Goal: Task Accomplishment & Management: Manage account settings

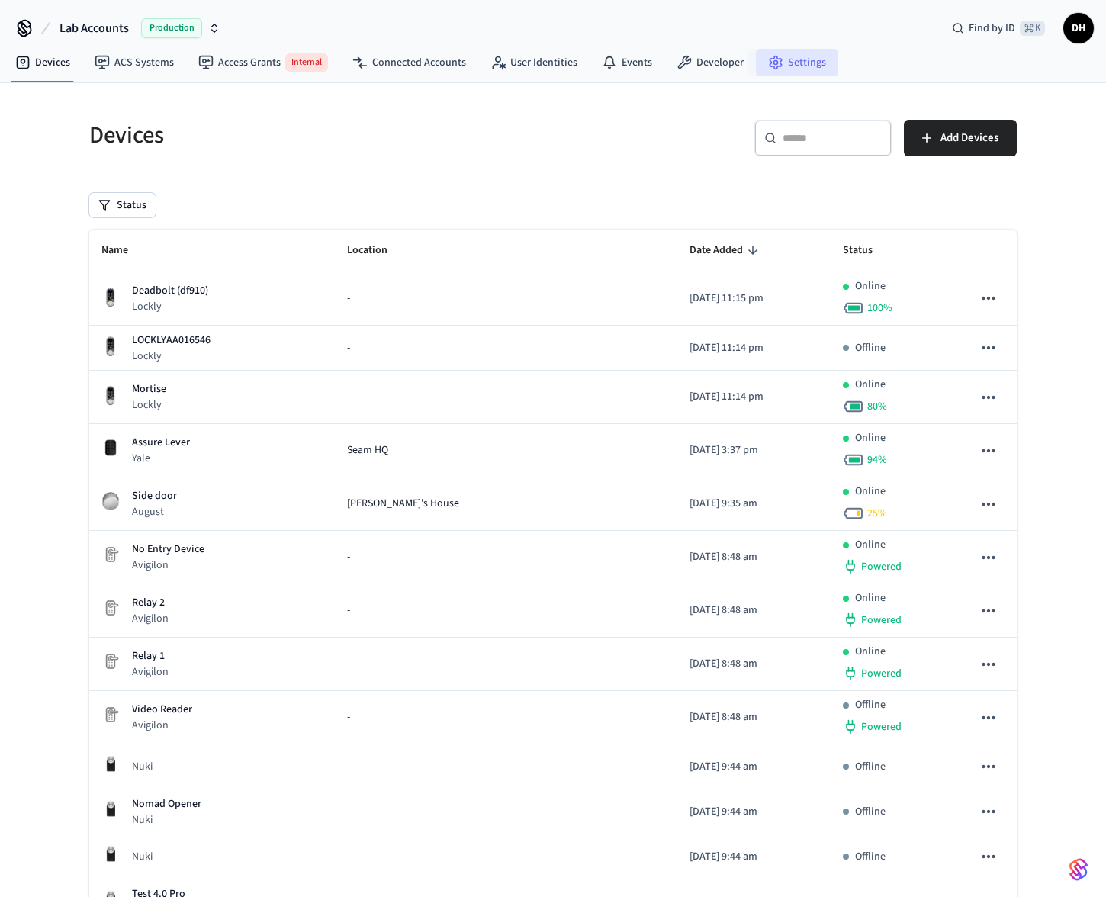
click at [775, 70] on link "Settings" at bounding box center [797, 62] width 82 height 27
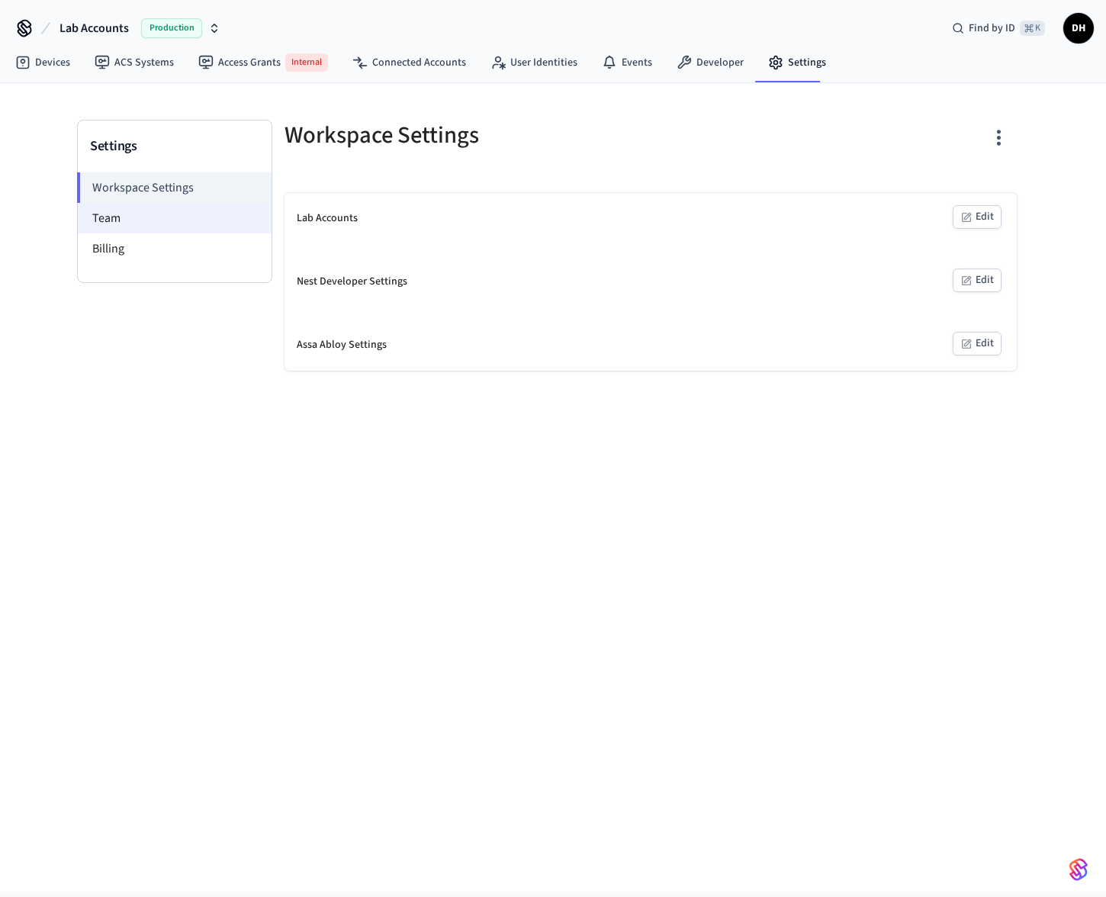
click at [205, 221] on li "Team" at bounding box center [175, 218] width 194 height 31
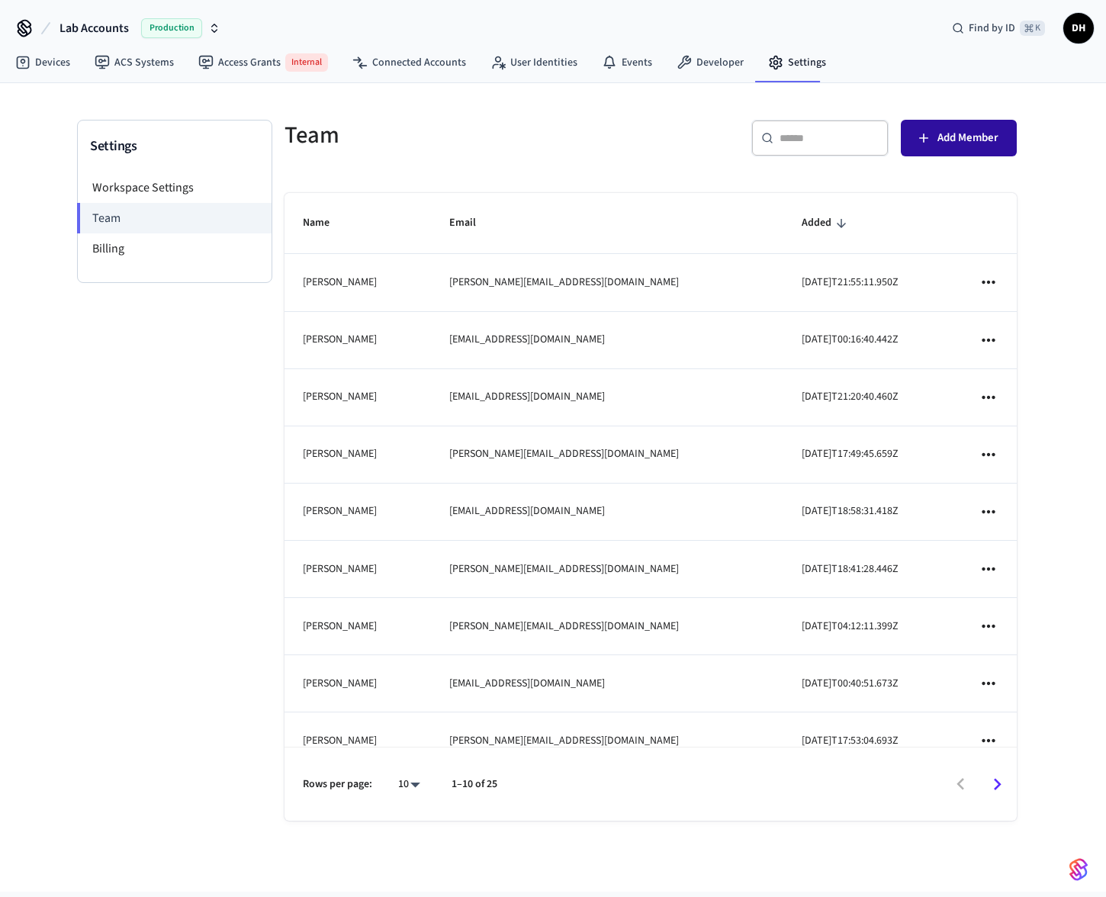
click at [969, 141] on span "Add Member" at bounding box center [968, 138] width 61 height 20
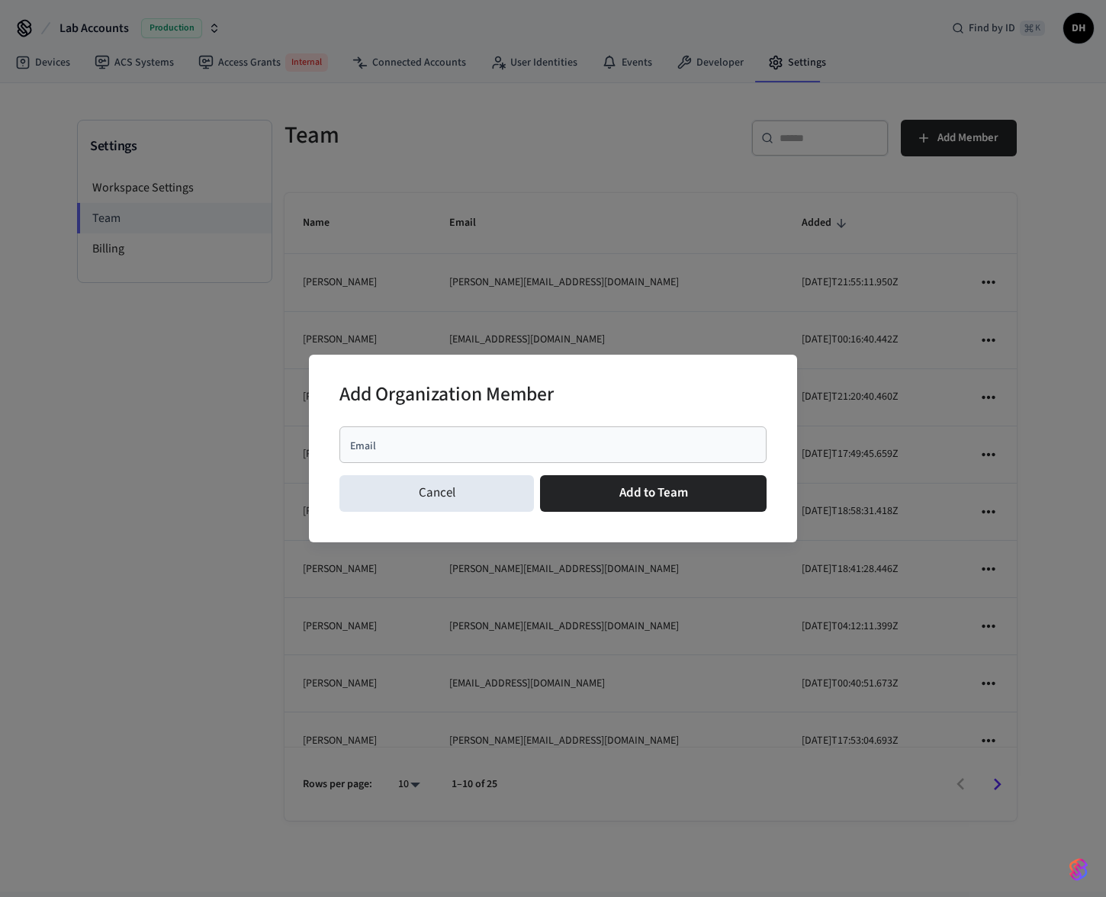
click at [637, 448] on input "Email" at bounding box center [553, 444] width 409 height 15
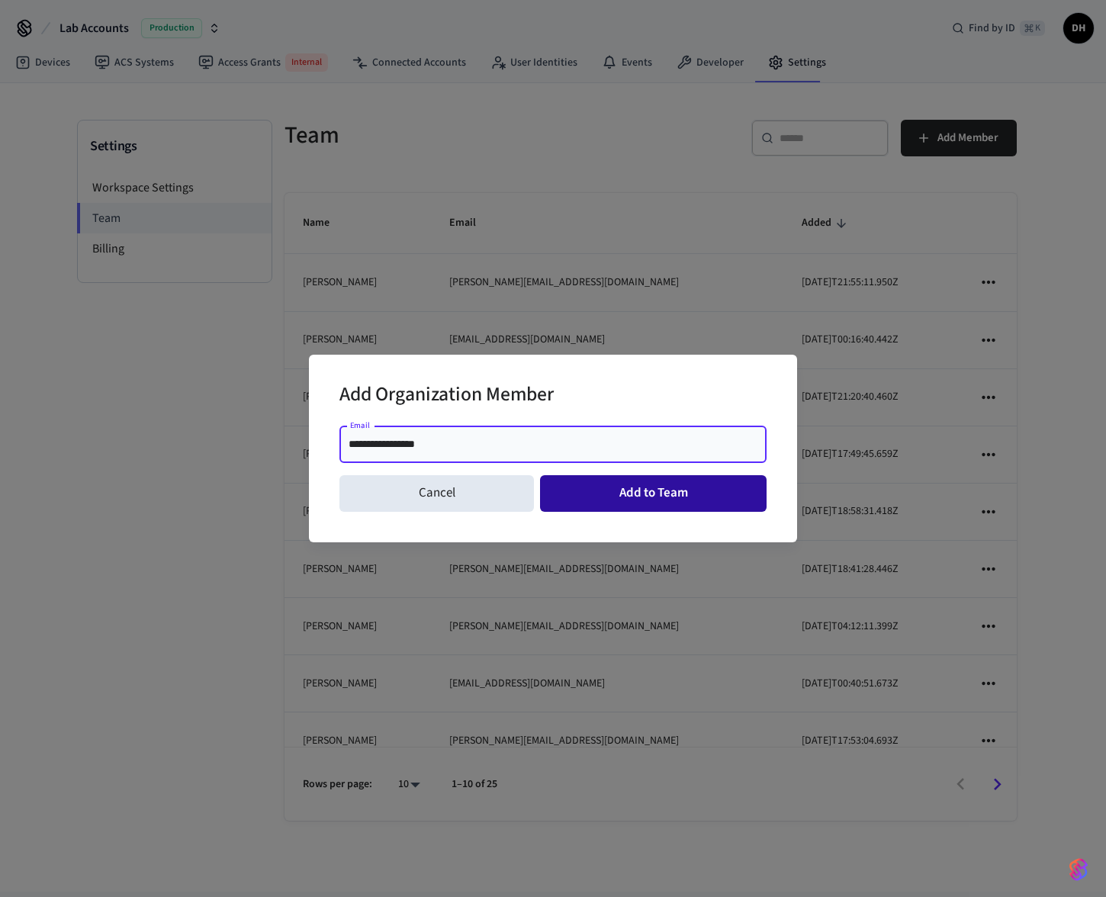
type input "**********"
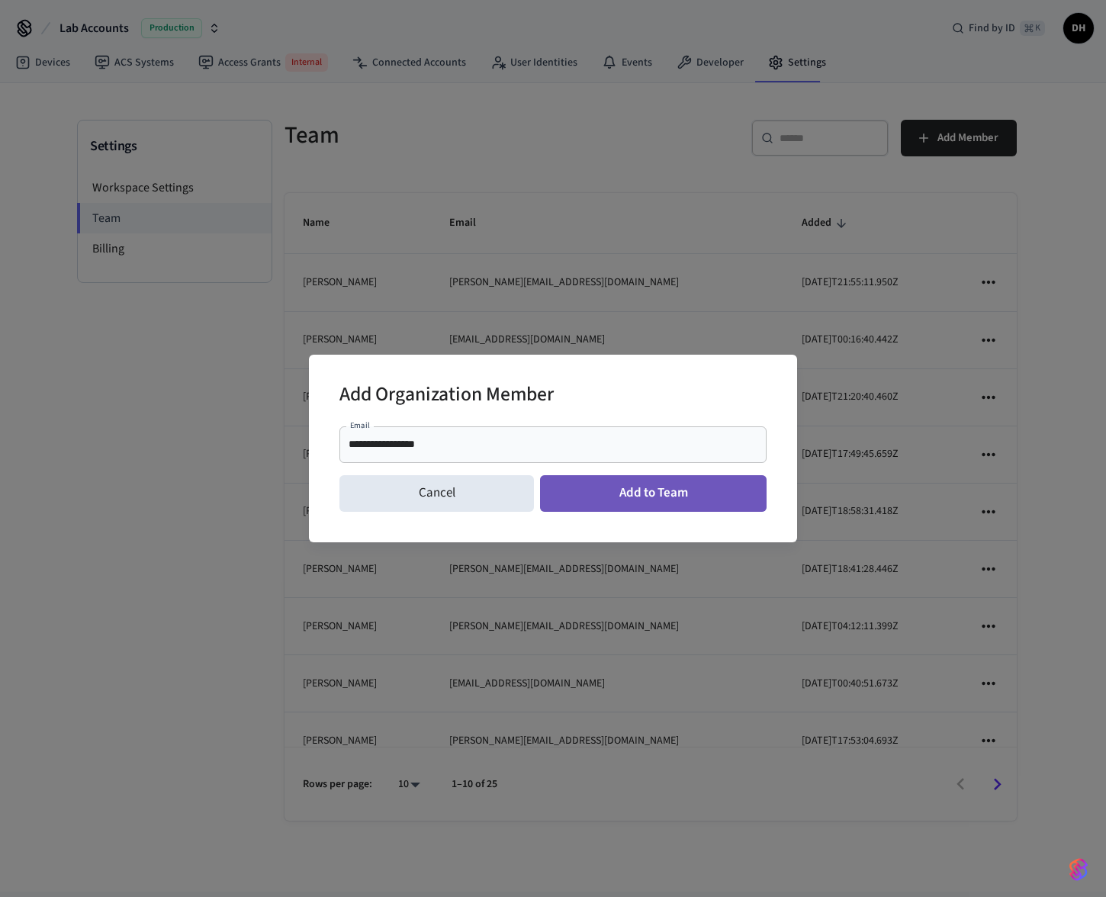
click at [663, 500] on button "Add to Team" at bounding box center [653, 493] width 227 height 37
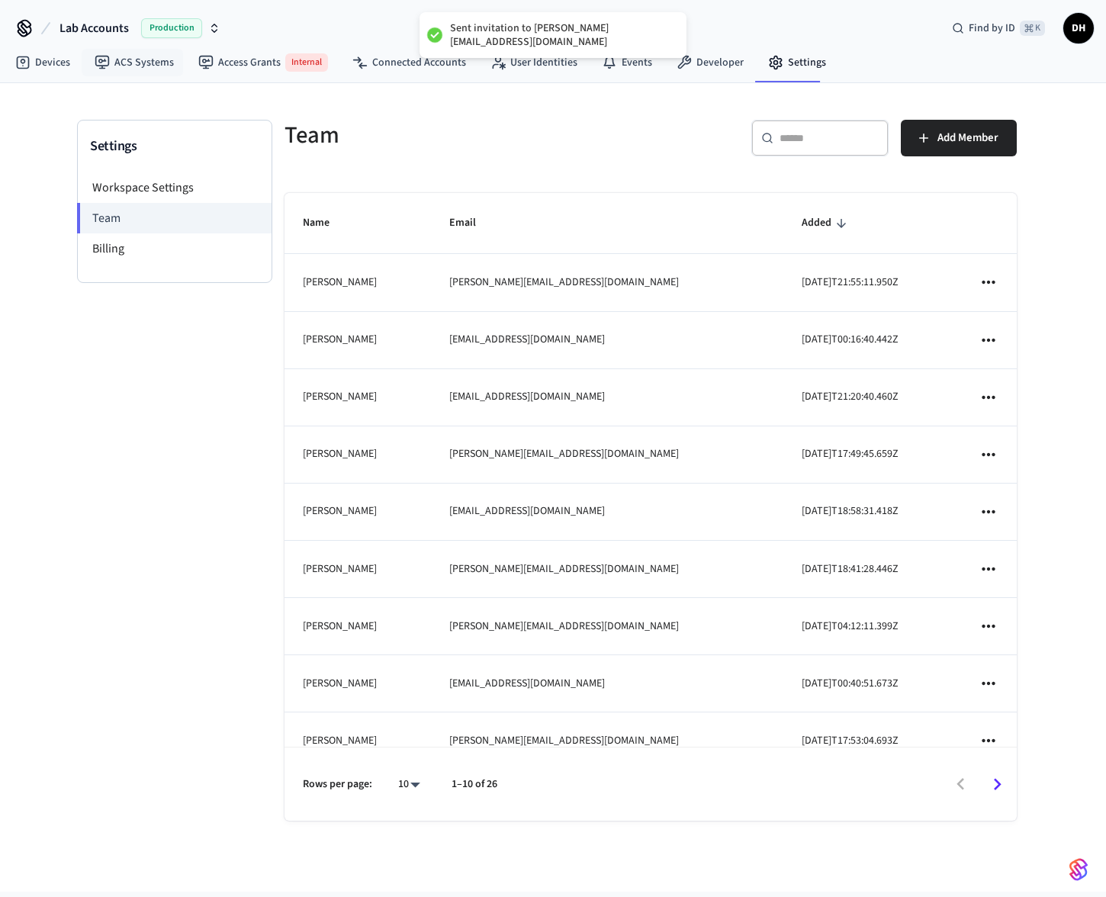
click at [109, 27] on span "Lab Accounts" at bounding box center [94, 28] width 69 height 18
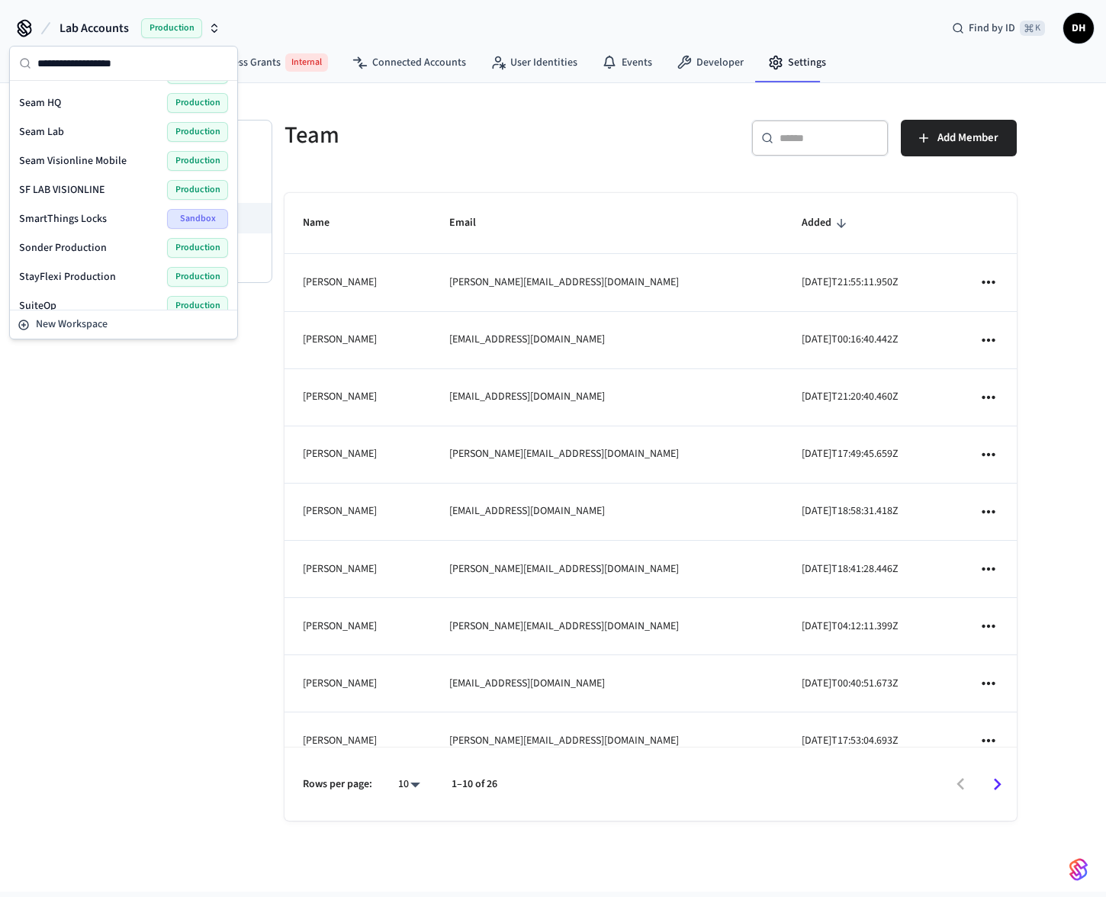
scroll to position [2026, 0]
click at [96, 407] on div "Settings Workspace Settings Team Billing" at bounding box center [174, 486] width 195 height 732
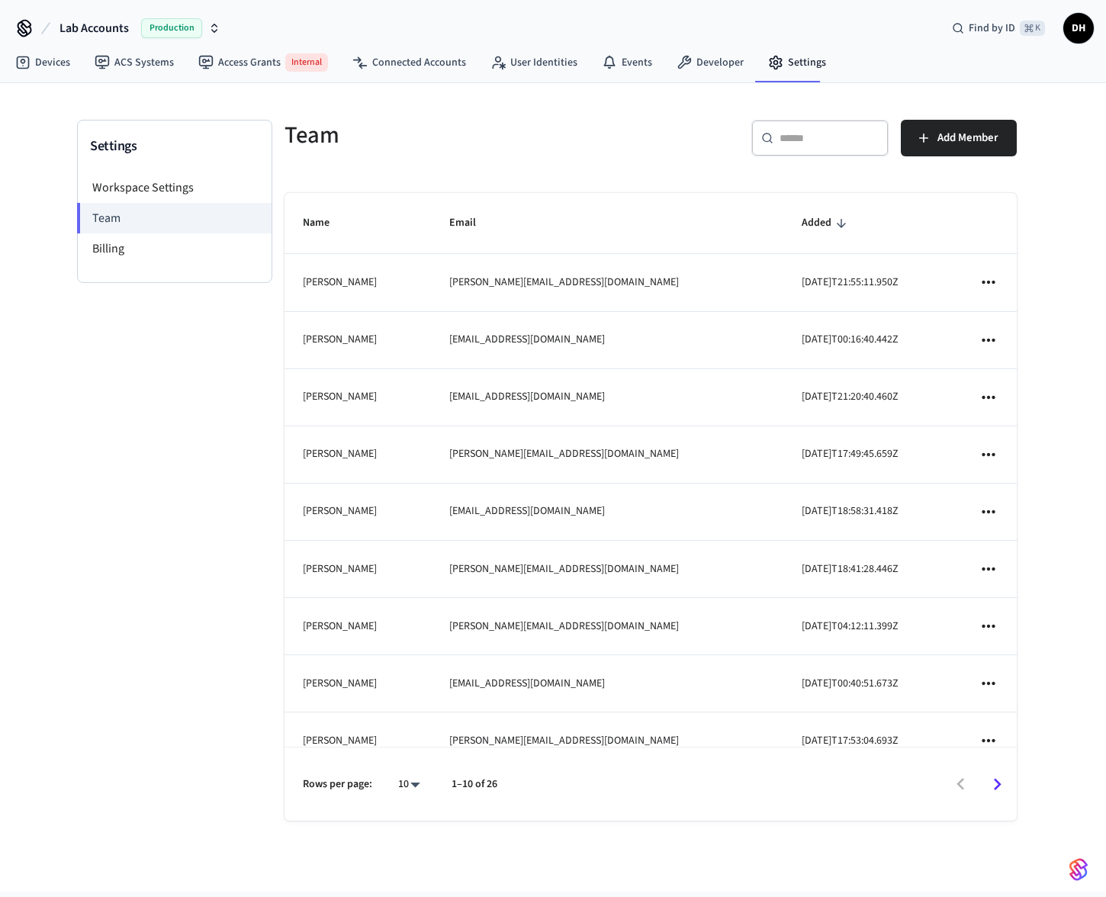
click at [565, 175] on div "Team ​ ​ Add Member Name Email Added Deborah Femia debbie@getseam.com 2024-10-0…" at bounding box center [650, 486] width 757 height 732
